Goal: Find specific page/section: Find specific page/section

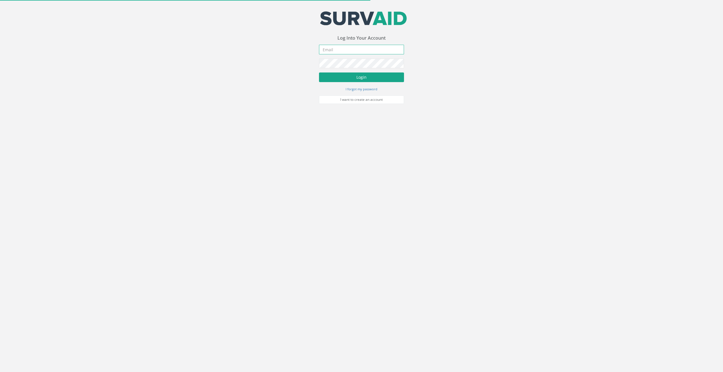
type input "[EMAIL_ADDRESS][DOMAIN_NAME]"
click at [346, 75] on button "Login" at bounding box center [361, 78] width 85 height 10
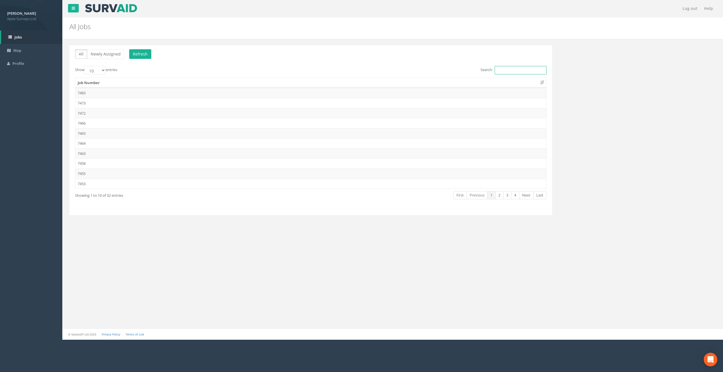
click at [515, 70] on input "Search:" at bounding box center [521, 70] width 52 height 9
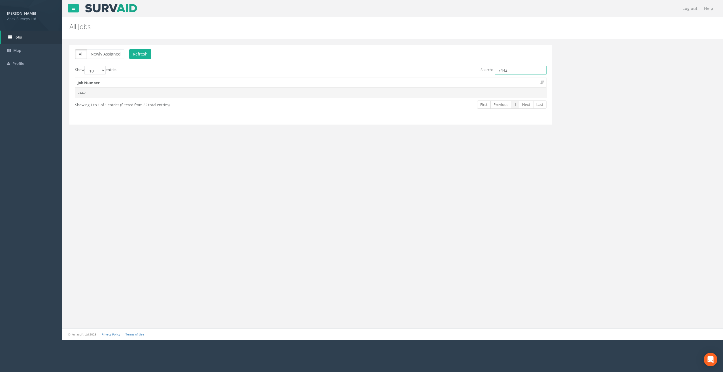
type input "7442"
click at [80, 93] on td "7442" at bounding box center [310, 93] width 471 height 10
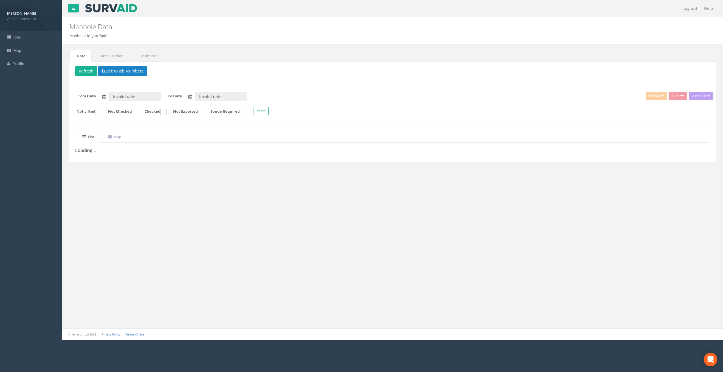
type input "[DATE]"
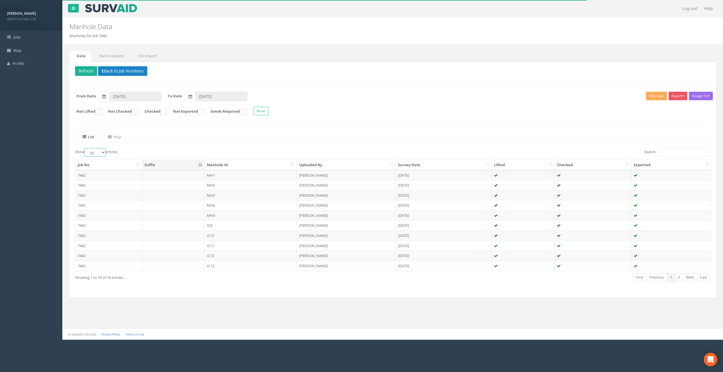
click at [96, 154] on select "10 25 50 100" at bounding box center [94, 152] width 21 height 9
select select "25"
click at [85, 148] on select "10 25 50 100" at bounding box center [94, 152] width 21 height 9
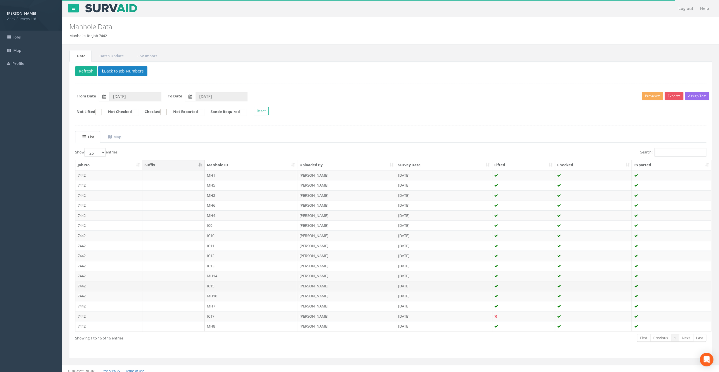
click at [216, 285] on td "IC15" at bounding box center [251, 286] width 93 height 10
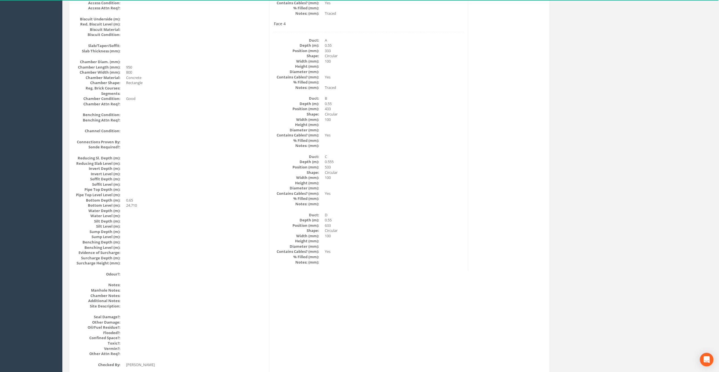
scroll to position [425, 0]
